Goal: Information Seeking & Learning: Learn about a topic

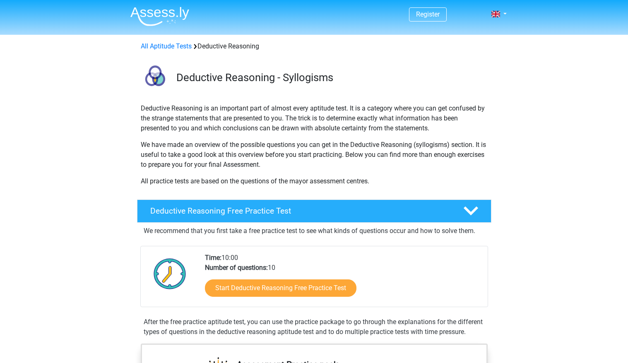
click at [166, 147] on p "We have made an overview of the possible questions you can get in the Deductive…" at bounding box center [314, 155] width 347 height 30
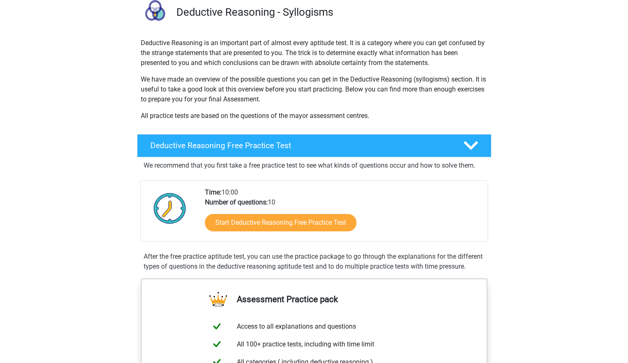
scroll to position [50, 0]
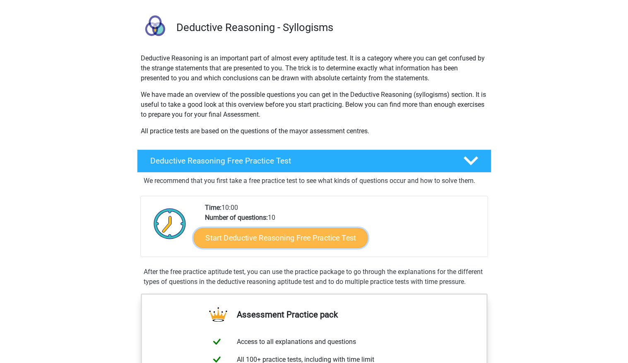
click at [292, 231] on link "Start Deductive Reasoning Free Practice Test" at bounding box center [280, 238] width 174 height 20
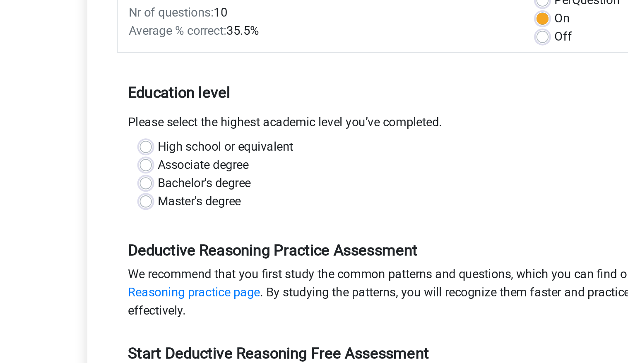
scroll to position [68, 0]
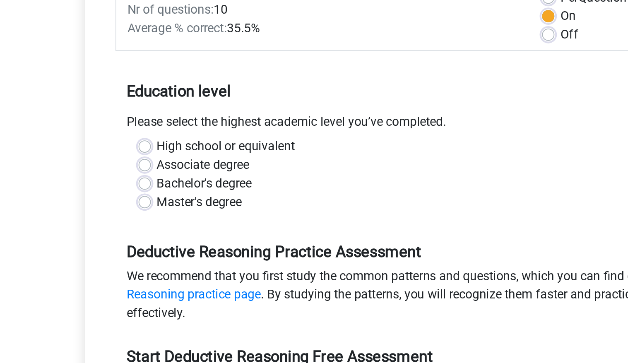
click at [167, 150] on div "Associate degree" at bounding box center [314, 155] width 310 height 10
click at [169, 146] on label "High school or equivalent" at bounding box center [206, 145] width 74 height 10
click at [166, 146] on input "High school or equivalent" at bounding box center [162, 144] width 7 height 8
radio input "true"
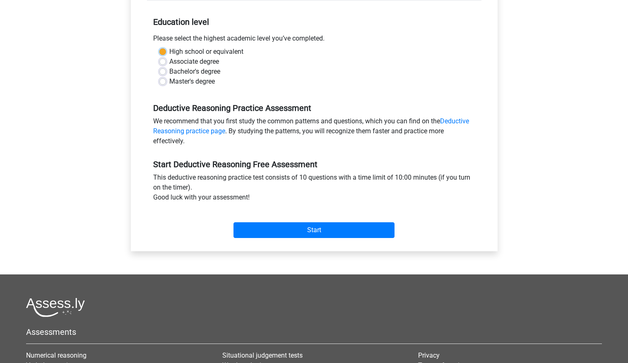
scroll to position [190, 0]
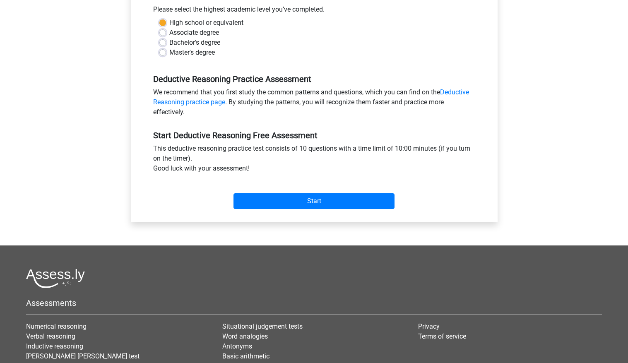
click at [310, 187] on div "Start" at bounding box center [314, 194] width 334 height 29
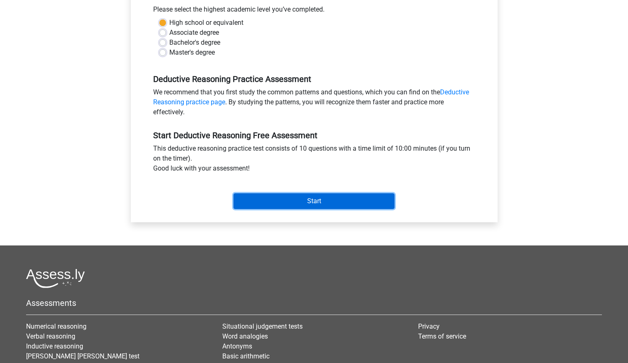
click at [306, 194] on input "Start" at bounding box center [313, 201] width 161 height 16
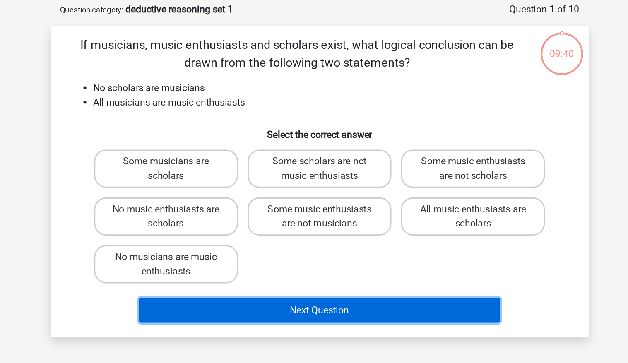
click at [266, 253] on button "Next Question" at bounding box center [314, 254] width 250 height 17
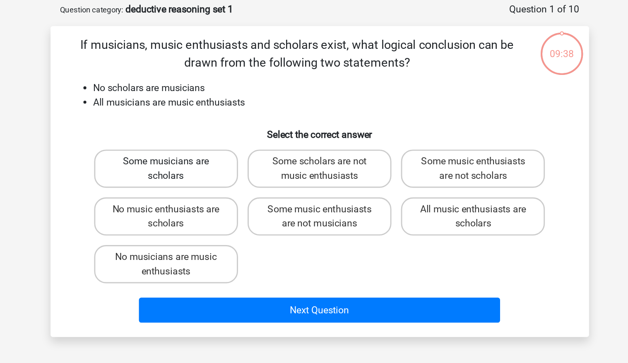
click at [236, 161] on label "Some musicians are scholars" at bounding box center [208, 157] width 100 height 26
click at [213, 157] on input "Some musicians are scholars" at bounding box center [209, 154] width 5 height 5
radio input "true"
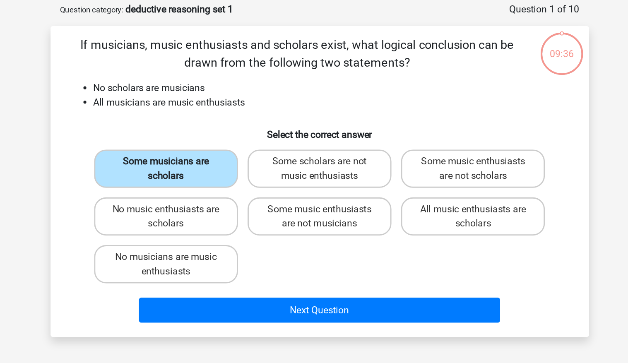
click at [238, 161] on label "Some musicians are scholars" at bounding box center [208, 157] width 100 height 26
click at [213, 157] on input "Some musicians are scholars" at bounding box center [209, 154] width 5 height 5
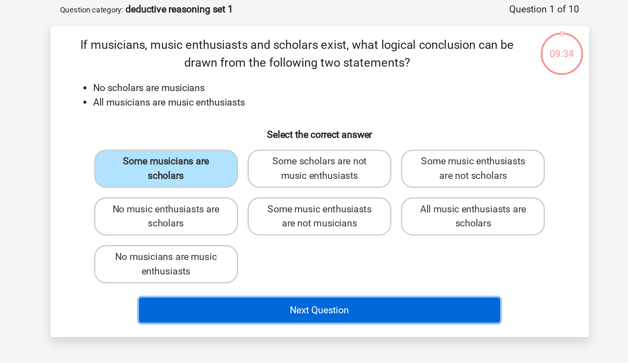
click at [255, 246] on button "Next Question" at bounding box center [314, 254] width 250 height 17
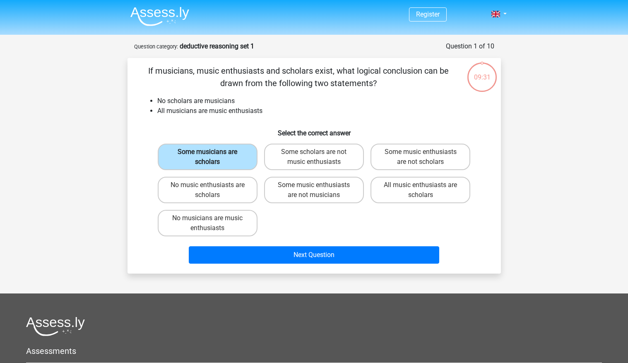
click at [231, 152] on label "Some musicians are scholars" at bounding box center [208, 157] width 100 height 26
click at [213, 152] on input "Some musicians are scholars" at bounding box center [209, 154] width 5 height 5
click at [295, 190] on label "Some music enthusiasts are not musicians" at bounding box center [314, 190] width 100 height 26
click at [314, 190] on input "Some music enthusiasts are not musicians" at bounding box center [316, 187] width 5 height 5
radio input "true"
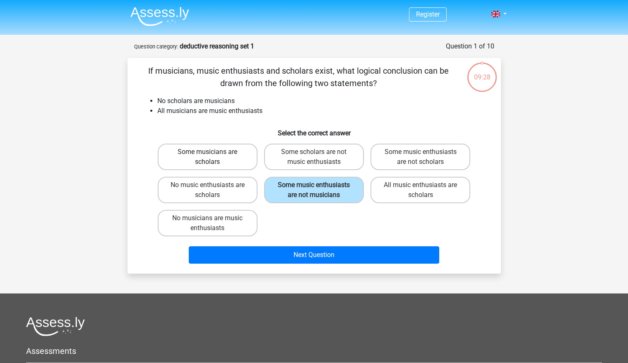
click at [235, 153] on label "Some musicians are scholars" at bounding box center [208, 157] width 100 height 26
click at [213, 153] on input "Some musicians are scholars" at bounding box center [209, 154] width 5 height 5
radio input "true"
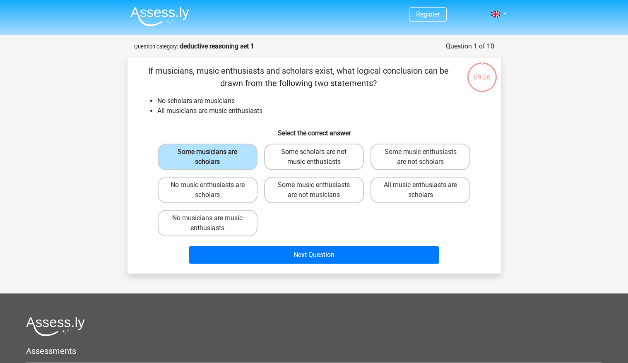
click at [281, 151] on label "Some scholars are not music enthusiasts" at bounding box center [314, 157] width 100 height 26
click at [314, 152] on input "Some scholars are not music enthusiasts" at bounding box center [316, 154] width 5 height 5
radio input "true"
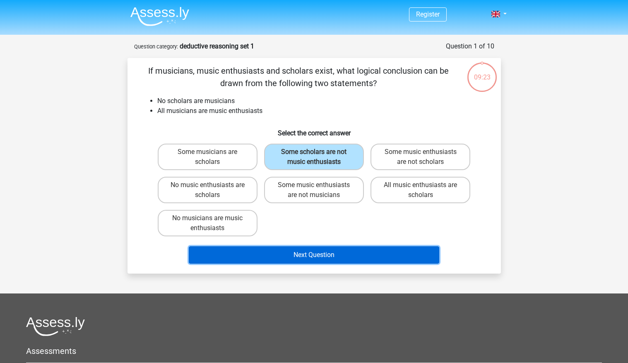
click at [286, 246] on button "Next Question" at bounding box center [314, 254] width 250 height 17
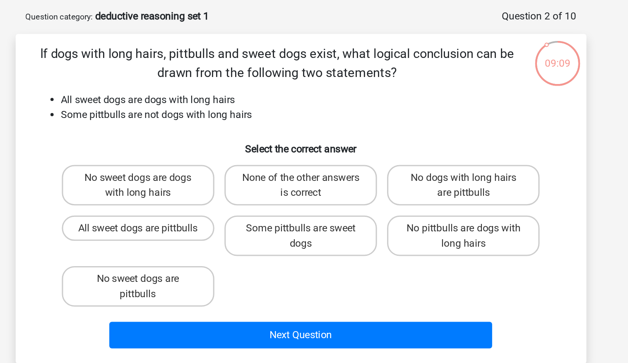
scroll to position [9, 0]
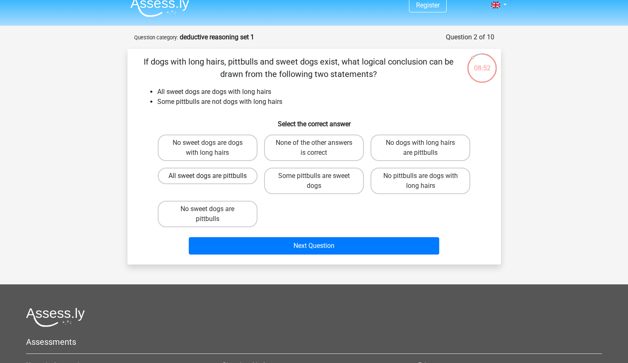
click at [240, 184] on label "All sweet dogs are pittbulls" at bounding box center [208, 176] width 100 height 17
click at [213, 181] on input "All sweet dogs are pittbulls" at bounding box center [209, 178] width 5 height 5
radio input "true"
drag, startPoint x: 290, startPoint y: 197, endPoint x: 290, endPoint y: 188, distance: 8.3
click at [290, 188] on div "No sweet dogs are dogs with long hairs None of the other answers is correct No …" at bounding box center [313, 180] width 319 height 99
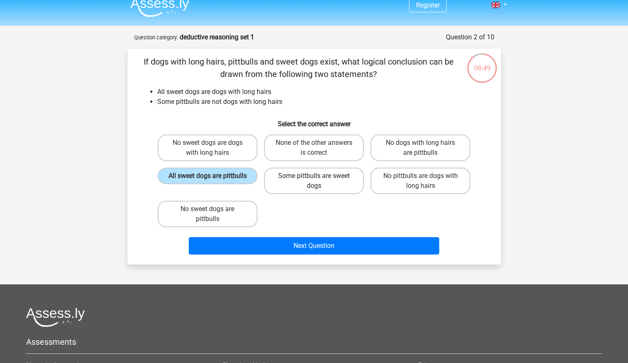
click at [290, 188] on label "Some pittbulls are sweet dogs" at bounding box center [314, 181] width 100 height 26
click at [314, 181] on input "Some pittbulls are sweet dogs" at bounding box center [316, 178] width 5 height 5
radio input "true"
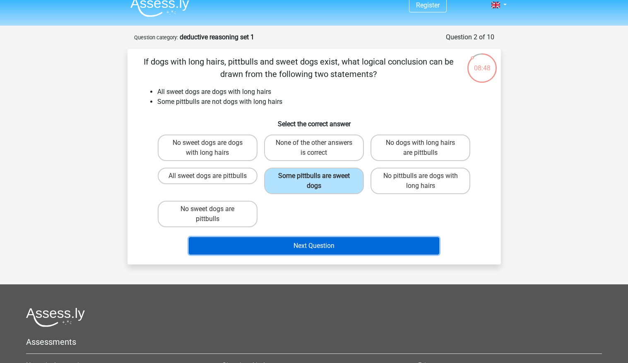
click at [277, 237] on button "Next Question" at bounding box center [314, 245] width 250 height 17
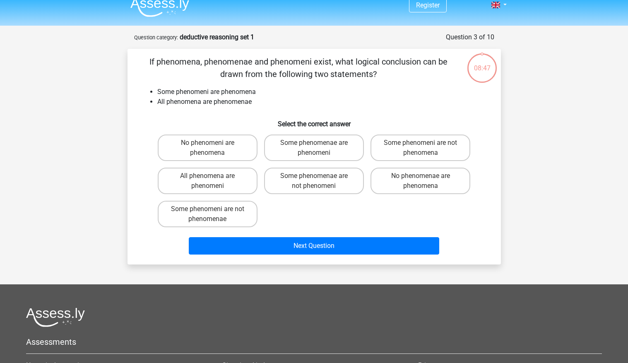
scroll to position [41, 0]
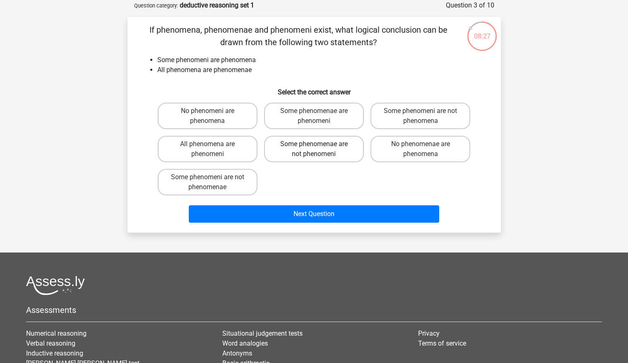
click at [268, 136] on label "Some phenomenae are not phenomeni" at bounding box center [314, 149] width 100 height 26
click at [314, 144] on input "Some phenomenae are not phenomeni" at bounding box center [316, 146] width 5 height 5
radio input "true"
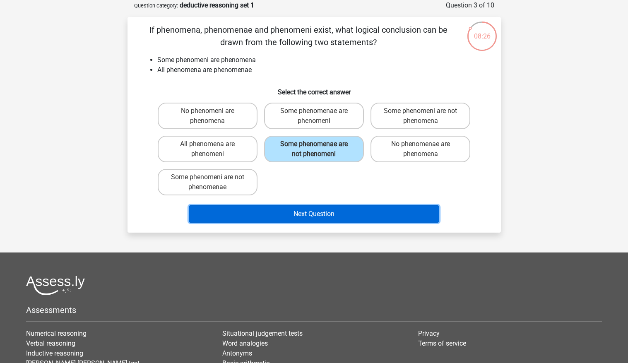
click at [273, 213] on button "Next Question" at bounding box center [314, 213] width 250 height 17
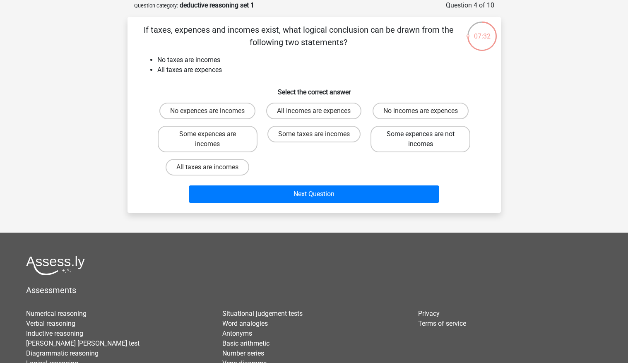
click at [377, 148] on label "Some expences are not incomes" at bounding box center [420, 139] width 100 height 26
click at [420, 139] on input "Some expences are not incomes" at bounding box center [422, 136] width 5 height 5
radio input "true"
click at [243, 128] on label "Some expences are incomes" at bounding box center [208, 139] width 100 height 26
click at [213, 134] on input "Some expences are incomes" at bounding box center [209, 136] width 5 height 5
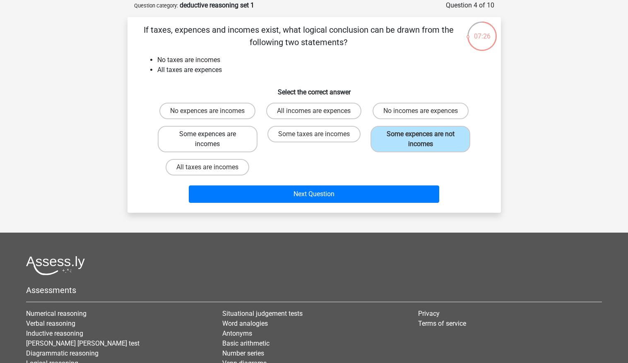
radio input "true"
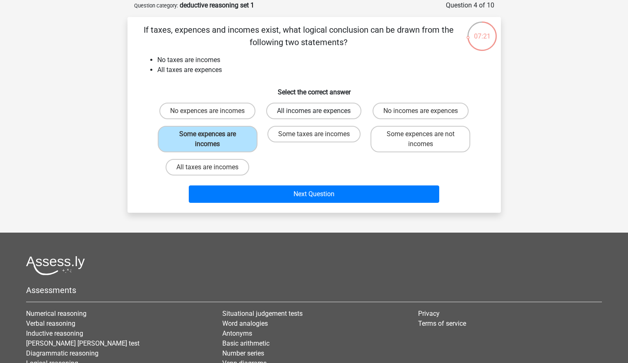
click at [290, 111] on label "All incomes are expences" at bounding box center [313, 111] width 95 height 17
click at [314, 111] on input "All incomes are expences" at bounding box center [316, 113] width 5 height 5
radio input "true"
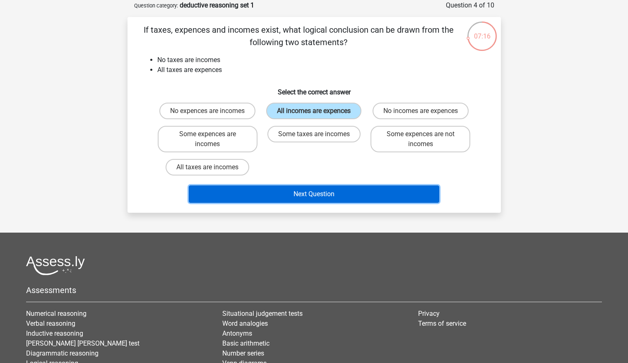
click at [264, 189] on button "Next Question" at bounding box center [314, 193] width 250 height 17
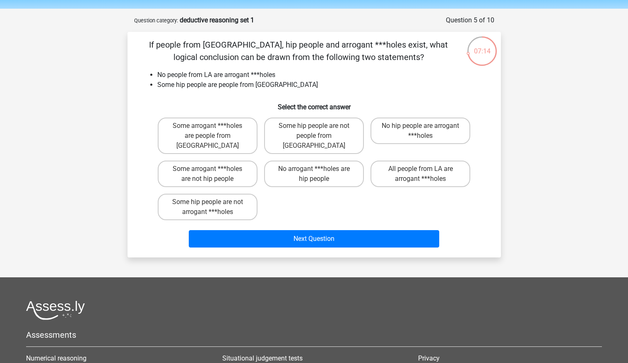
scroll to position [25, 0]
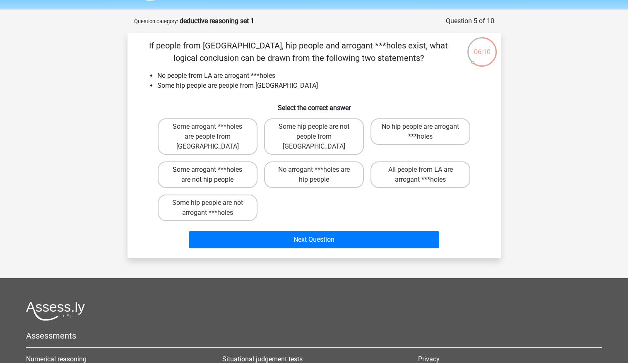
click at [240, 172] on label "Some arrogant ***holes are not hip people" at bounding box center [208, 174] width 100 height 26
click at [213, 172] on input "Some arrogant ***holes are not hip people" at bounding box center [209, 172] width 5 height 5
radio input "true"
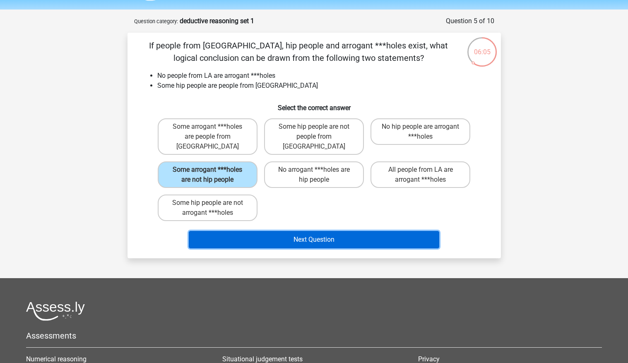
click at [254, 231] on button "Next Question" at bounding box center [314, 239] width 250 height 17
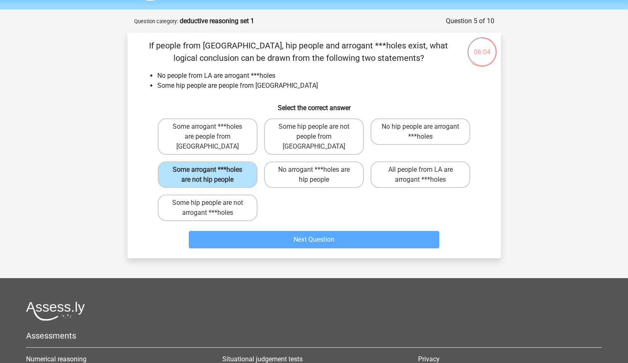
scroll to position [41, 0]
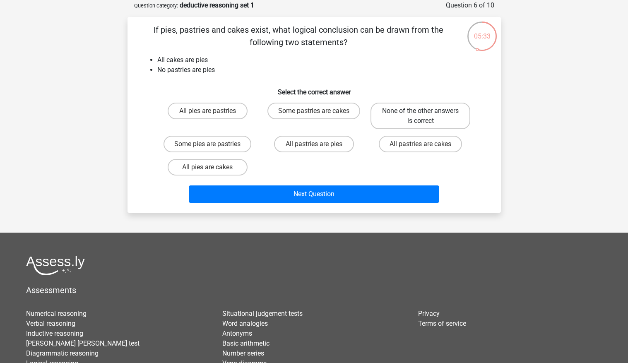
click at [381, 118] on label "None of the other answers is correct" at bounding box center [420, 116] width 100 height 26
click at [420, 116] on input "None of the other answers is correct" at bounding box center [422, 113] width 5 height 5
radio input "true"
click at [229, 166] on label "All pies are cakes" at bounding box center [208, 167] width 80 height 17
click at [213, 167] on input "All pies are cakes" at bounding box center [209, 169] width 5 height 5
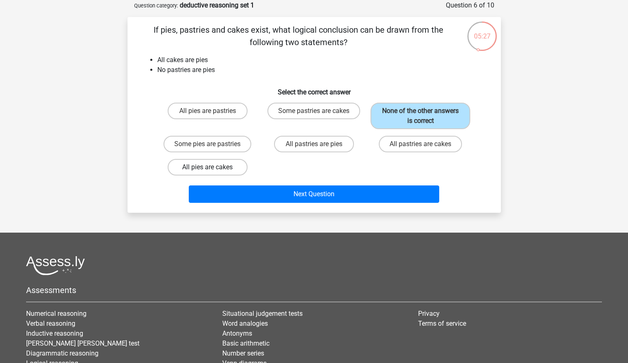
radio input "true"
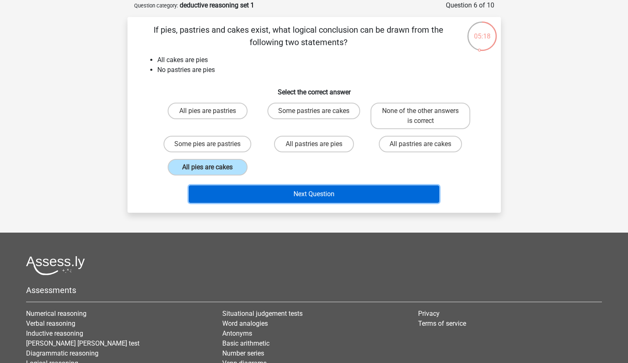
click at [276, 194] on button "Next Question" at bounding box center [314, 193] width 250 height 17
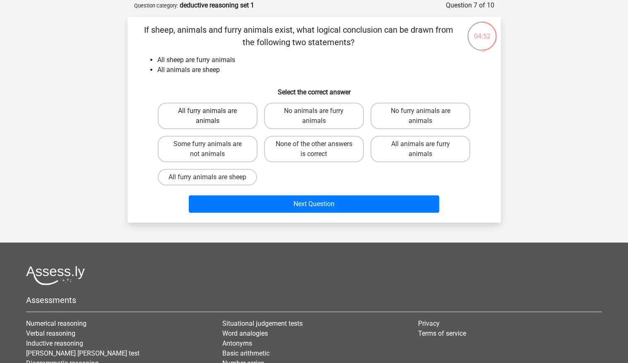
click at [237, 125] on label "All furry animals are animals" at bounding box center [208, 116] width 100 height 26
click at [213, 116] on input "All furry animals are animals" at bounding box center [209, 113] width 5 height 5
radio input "true"
click at [292, 117] on label "No animals are furry animals" at bounding box center [314, 116] width 100 height 26
click at [314, 116] on input "No animals are furry animals" at bounding box center [316, 113] width 5 height 5
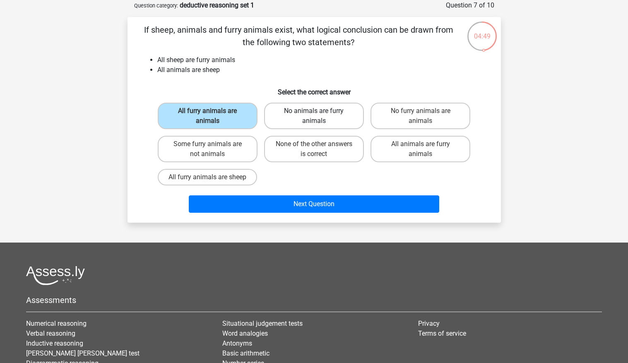
radio input "true"
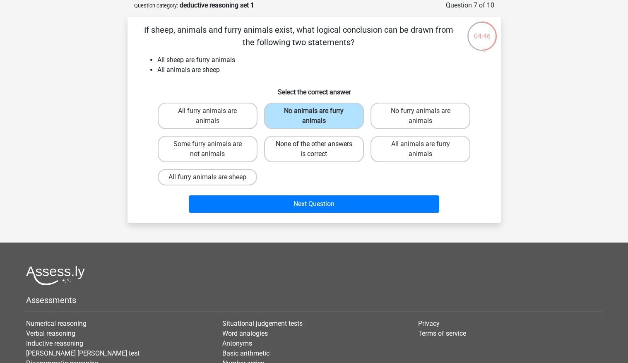
click at [300, 136] on label "None of the other answers is correct" at bounding box center [314, 149] width 100 height 26
click at [314, 144] on input "None of the other answers is correct" at bounding box center [316, 146] width 5 height 5
radio input "true"
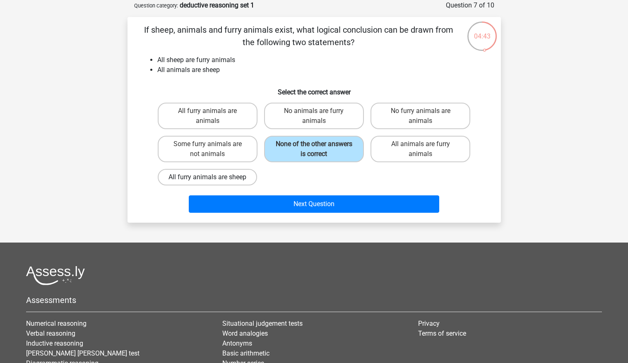
click at [221, 176] on label "All furry animals are sheep" at bounding box center [207, 177] width 99 height 17
click at [213, 177] on input "All furry animals are sheep" at bounding box center [209, 179] width 5 height 5
radio input "true"
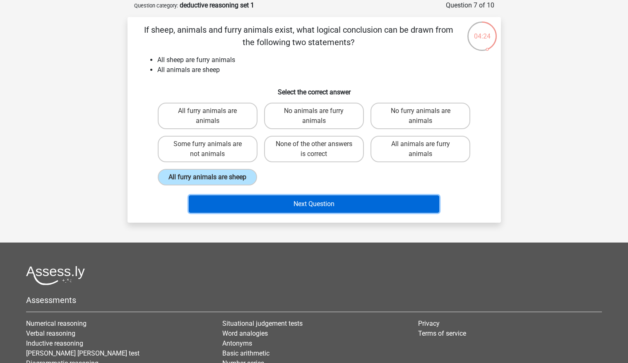
click at [271, 195] on button "Next Question" at bounding box center [314, 203] width 250 height 17
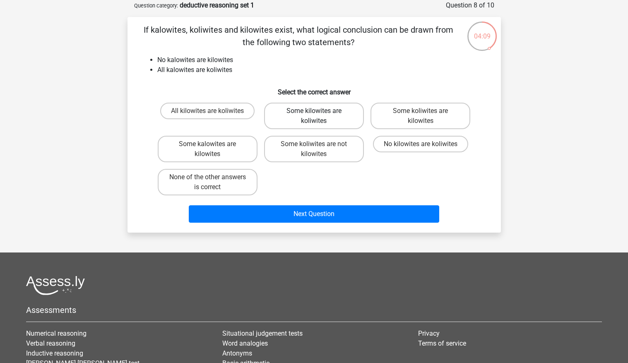
click at [276, 125] on label "Some kilowites are koliwites" at bounding box center [314, 116] width 100 height 26
click at [314, 116] on input "Some kilowites are koliwites" at bounding box center [316, 113] width 5 height 5
radio input "true"
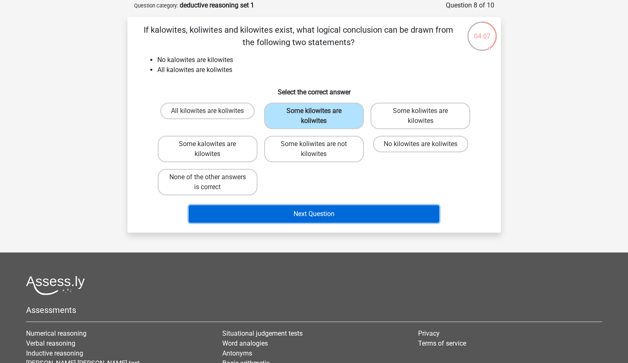
click at [281, 214] on button "Next Question" at bounding box center [314, 213] width 250 height 17
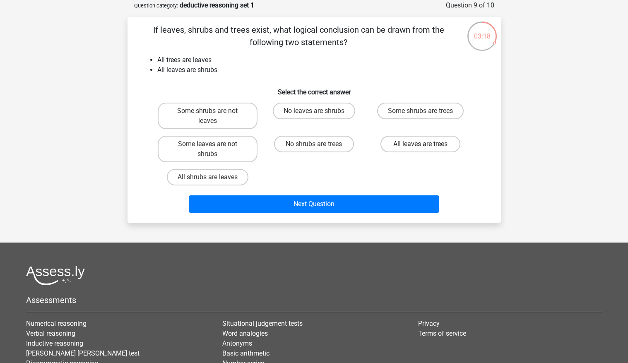
click at [420, 137] on label "All leaves are trees" at bounding box center [420, 144] width 80 height 17
click at [420, 144] on input "All leaves are trees" at bounding box center [422, 146] width 5 height 5
radio input "true"
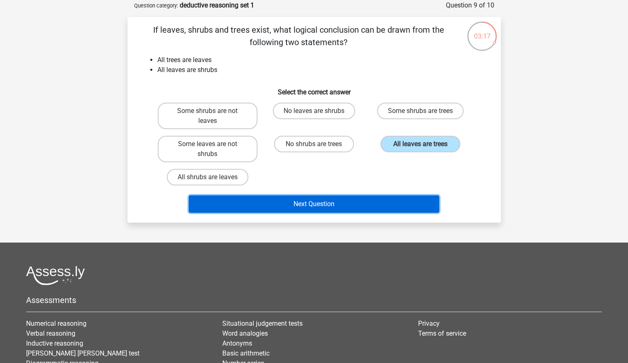
click at [339, 202] on button "Next Question" at bounding box center [314, 203] width 250 height 17
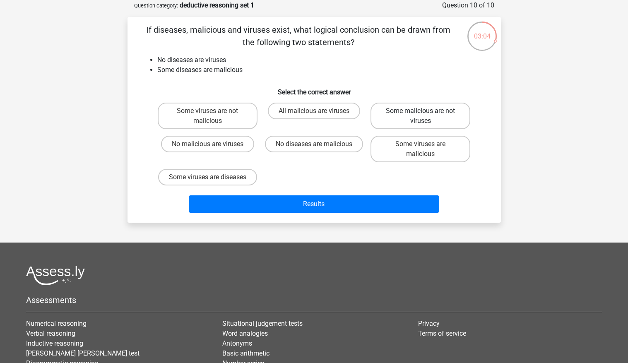
drag, startPoint x: 343, startPoint y: 98, endPoint x: 405, endPoint y: 120, distance: 66.2
click at [405, 120] on div "If diseases, malicious and viruses exist, what logical conclusion can be drawn …" at bounding box center [314, 120] width 367 height 192
click at [405, 120] on label "Some malicious are not viruses" at bounding box center [420, 116] width 100 height 26
click at [420, 116] on input "Some malicious are not viruses" at bounding box center [422, 113] width 5 height 5
radio input "true"
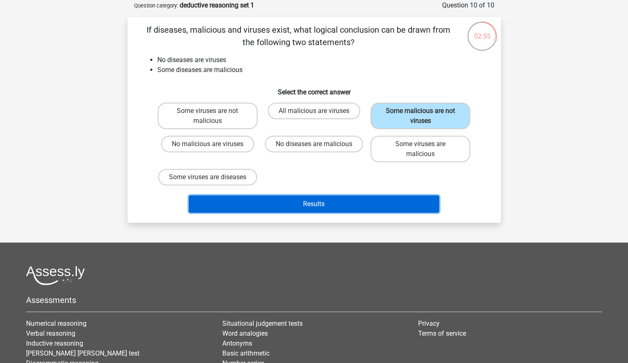
click at [408, 195] on button "Results" at bounding box center [314, 203] width 250 height 17
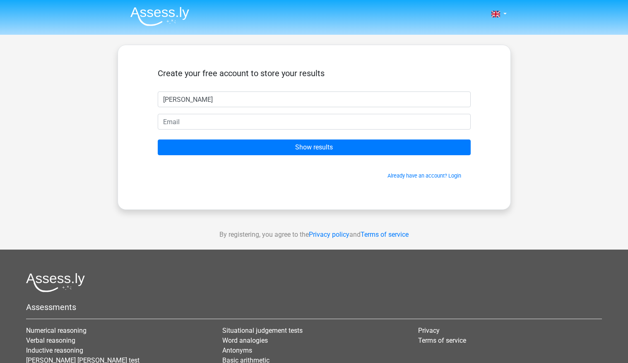
type input "Arias"
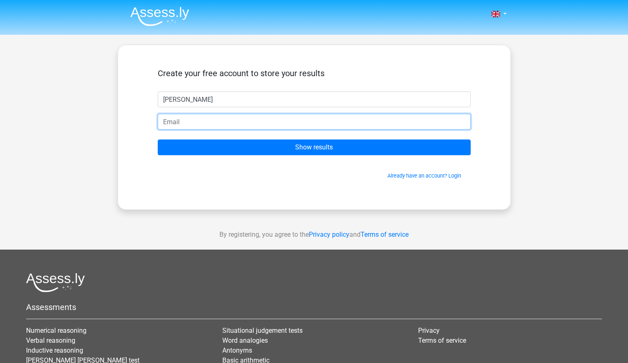
click at [231, 119] on input "email" at bounding box center [314, 122] width 313 height 16
type input "15garihar10@g.alsahwa.edu.om"
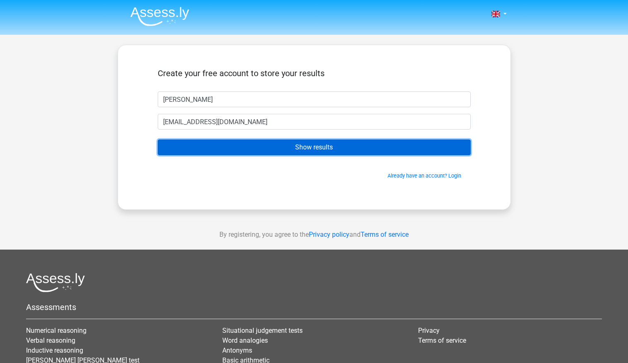
click at [227, 141] on input "Show results" at bounding box center [314, 147] width 313 height 16
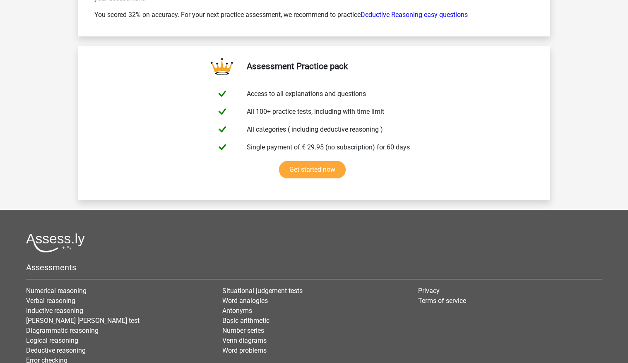
scroll to position [1361, 0]
